Goal: Task Accomplishment & Management: Manage account settings

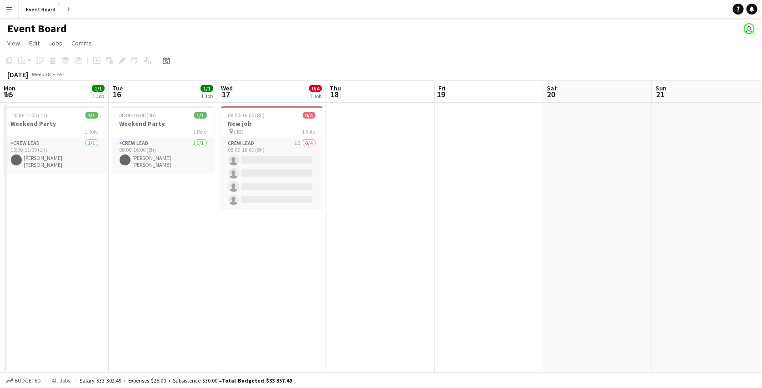
scroll to position [0, 350]
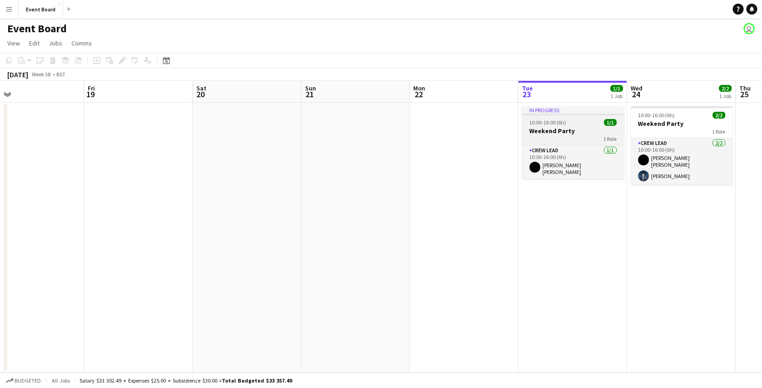
click at [573, 124] on div "10:00-16:00 (6h) 1/1" at bounding box center [573, 122] width 102 height 7
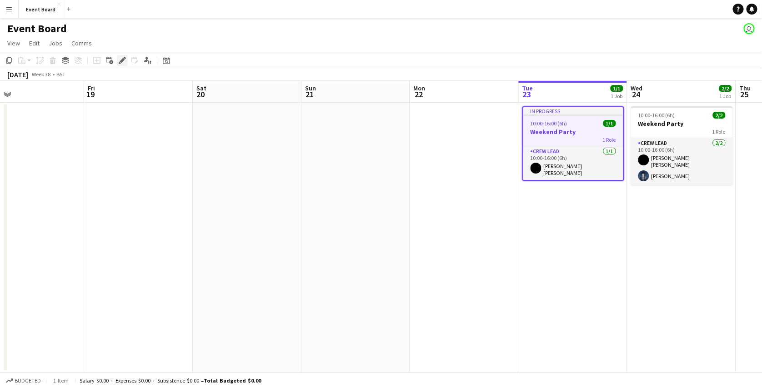
click at [121, 60] on icon at bounding box center [122, 60] width 5 height 5
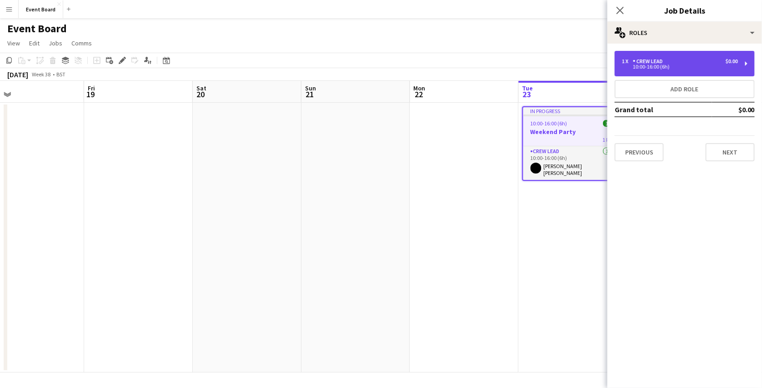
click at [645, 56] on div "1 x Crew Lead $0.00 10:00-16:00 (6h)" at bounding box center [684, 63] width 140 height 25
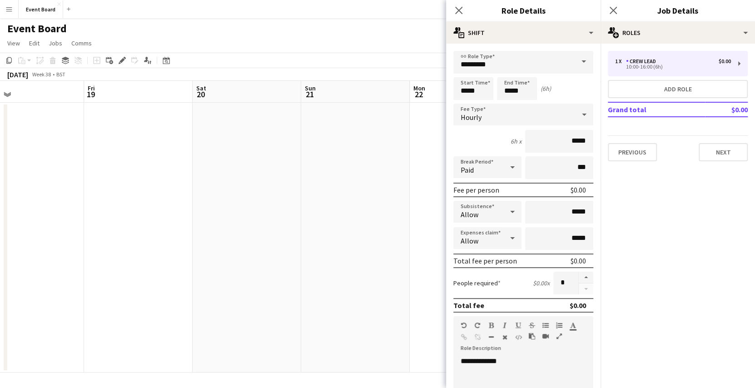
click at [491, 91] on body "Menu Boards Boards Boards All jobs Status Workforce Workforce My Workforce Recr…" at bounding box center [377, 194] width 755 height 388
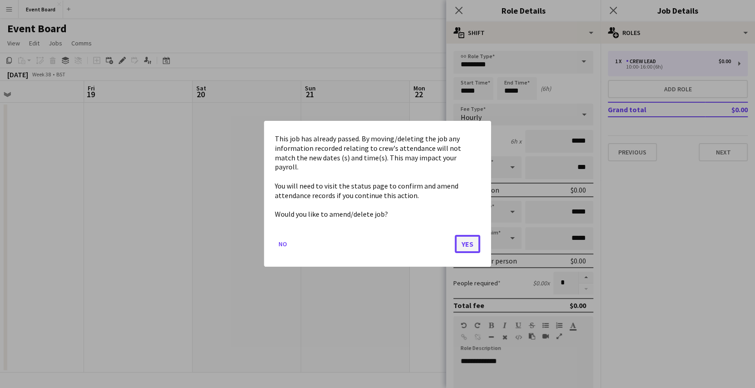
click at [471, 238] on button "Yes" at bounding box center [467, 244] width 25 height 18
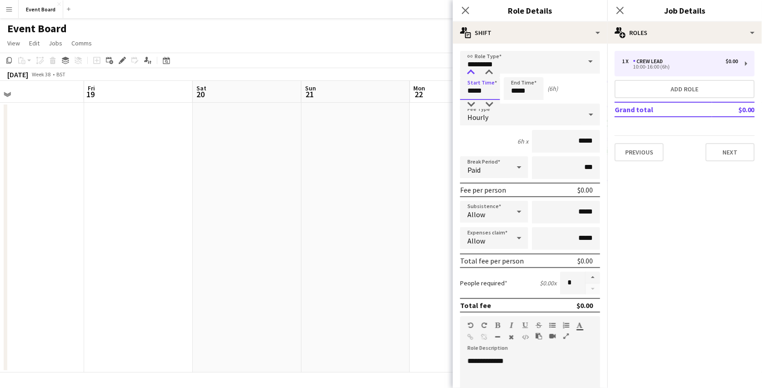
type input "*****"
click at [470, 72] on div at bounding box center [471, 72] width 18 height 9
click at [437, 45] on app-page-menu "View Day view expanded Day view collapsed Month view Date picker Jump to [DATE]…" at bounding box center [381, 43] width 762 height 17
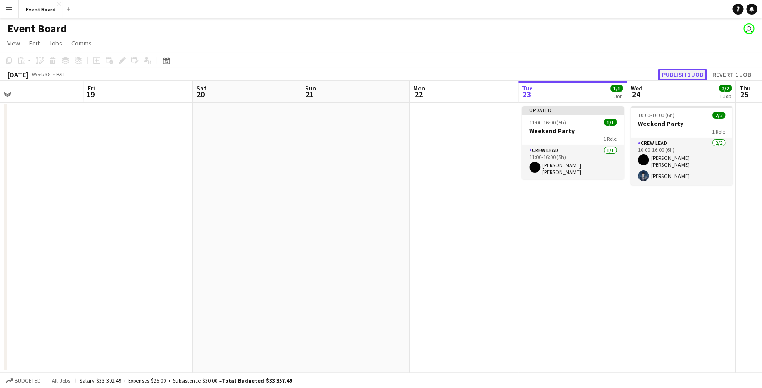
click at [669, 72] on button "Publish 1 job" at bounding box center [682, 75] width 49 height 12
